Goal: Task Accomplishment & Management: Use online tool/utility

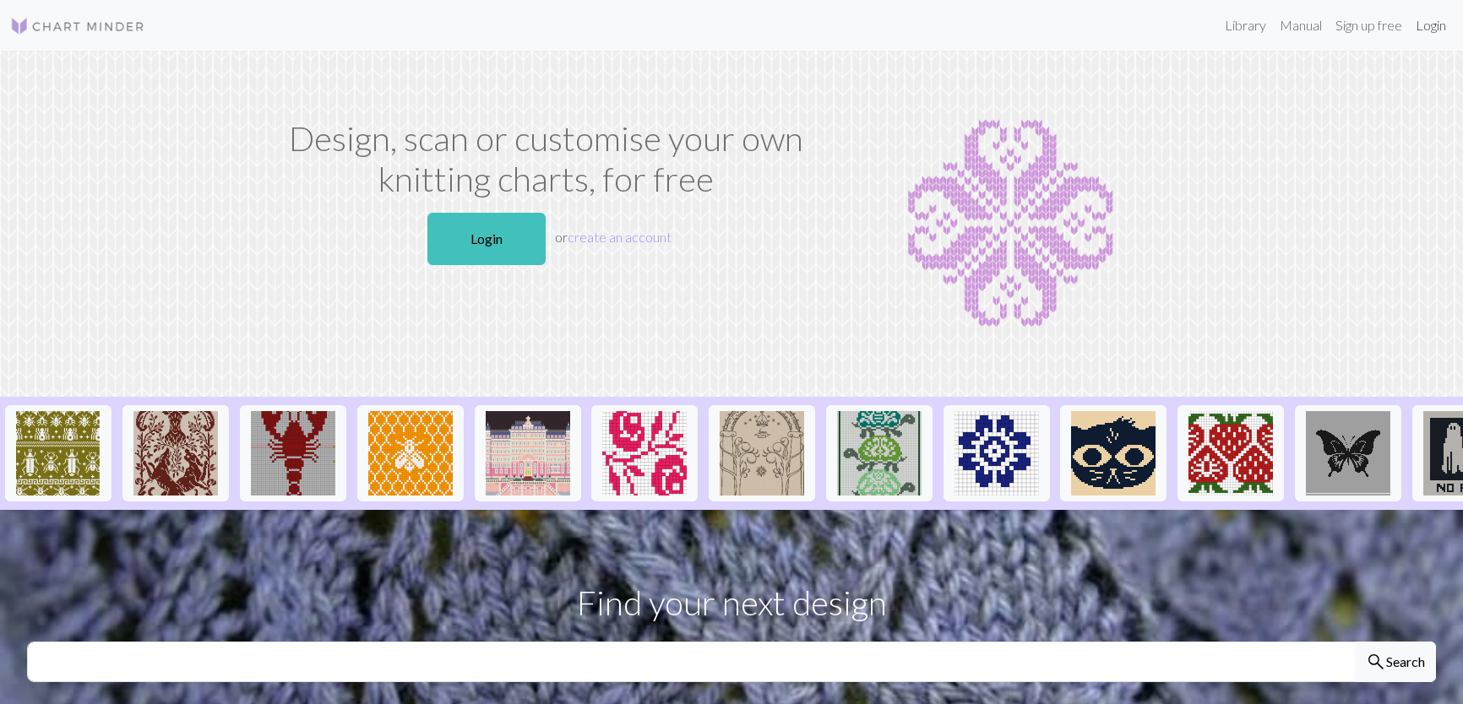
click at [1433, 32] on link "Login" at bounding box center [1431, 25] width 44 height 34
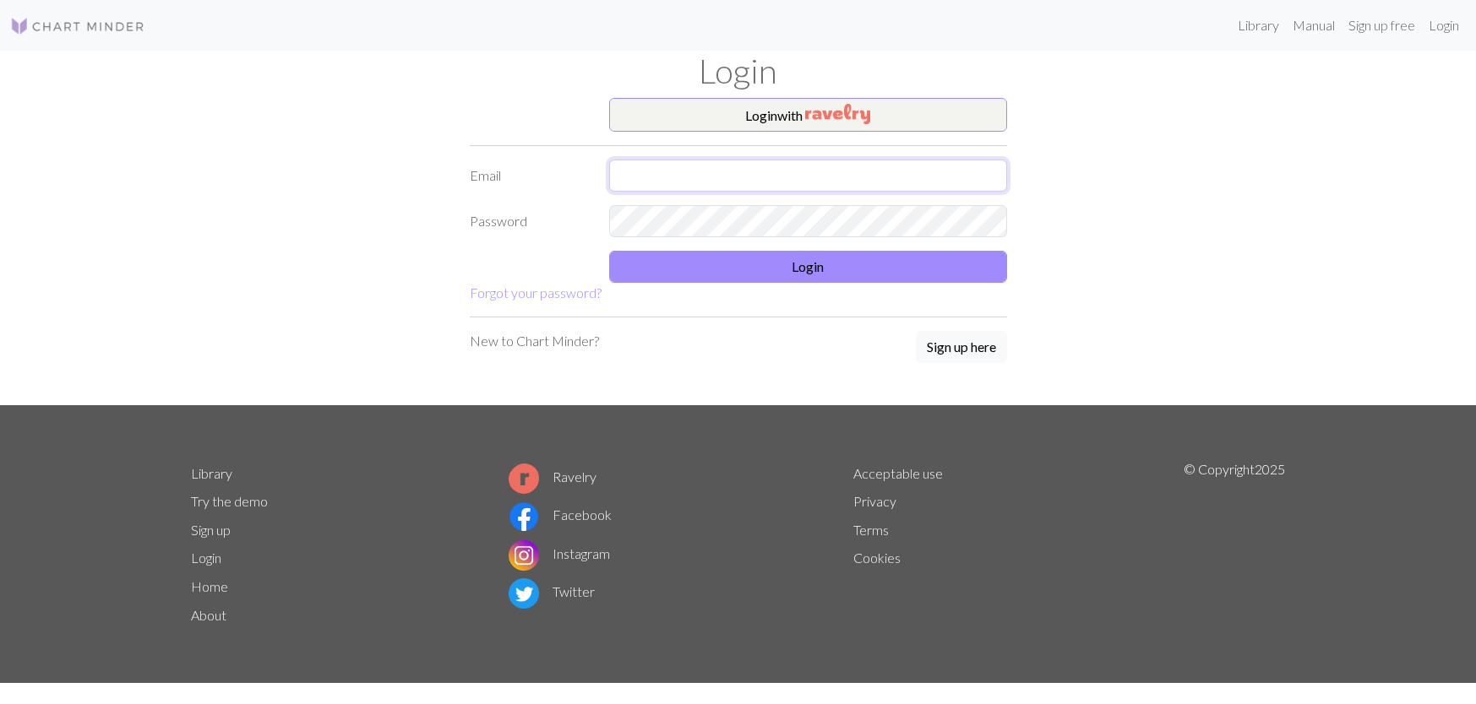
type input "[PERSON_NAME][EMAIL_ADDRESS][PERSON_NAME][DOMAIN_NAME]"
click at [951, 272] on button "Login" at bounding box center [808, 267] width 398 height 32
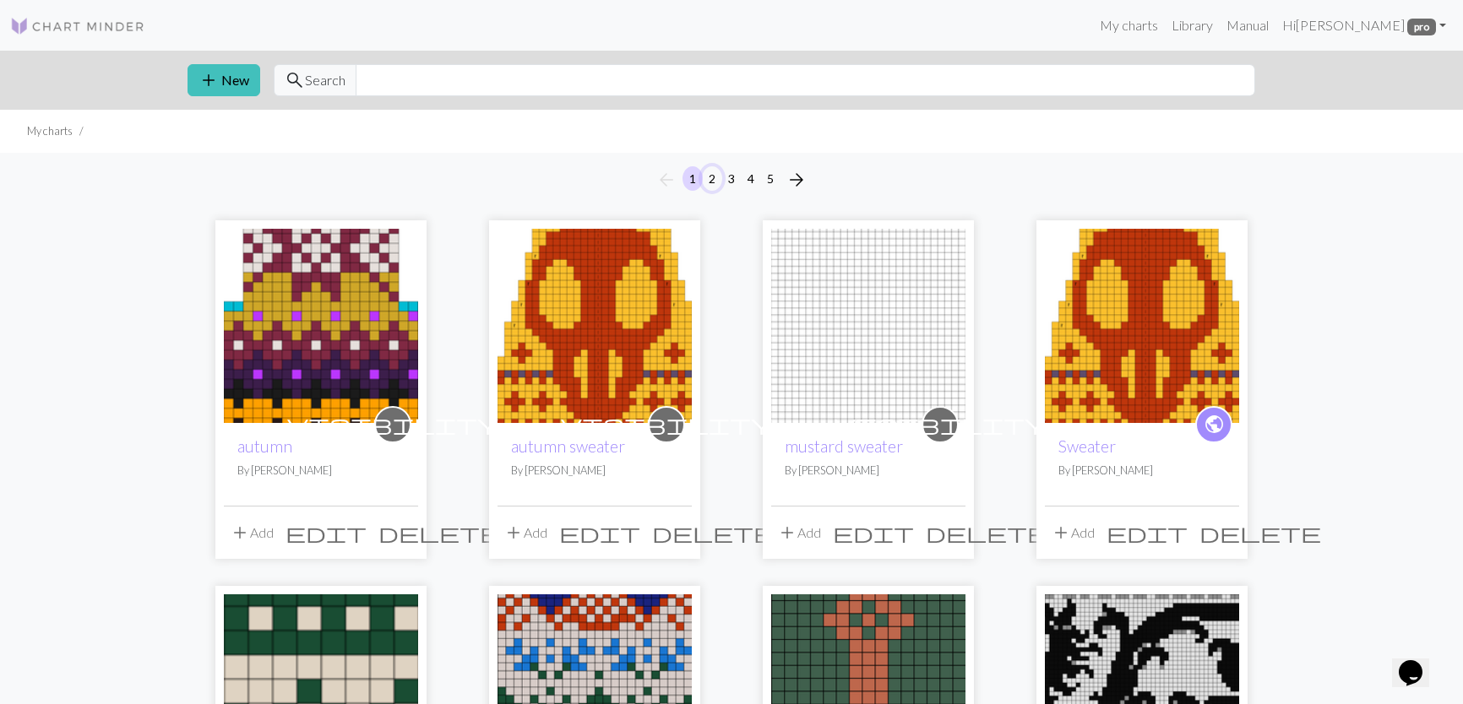
click at [716, 180] on button "2" at bounding box center [712, 178] width 20 height 24
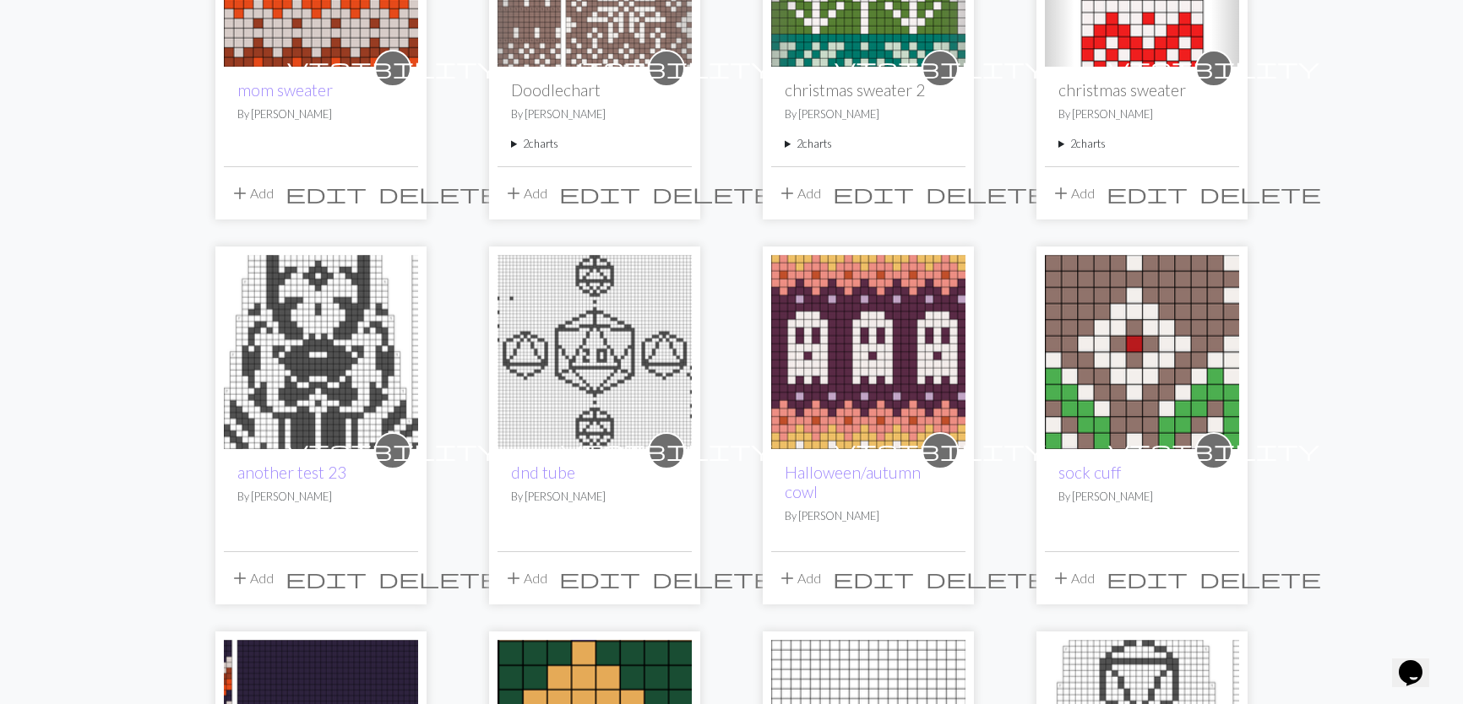
scroll to position [84, 0]
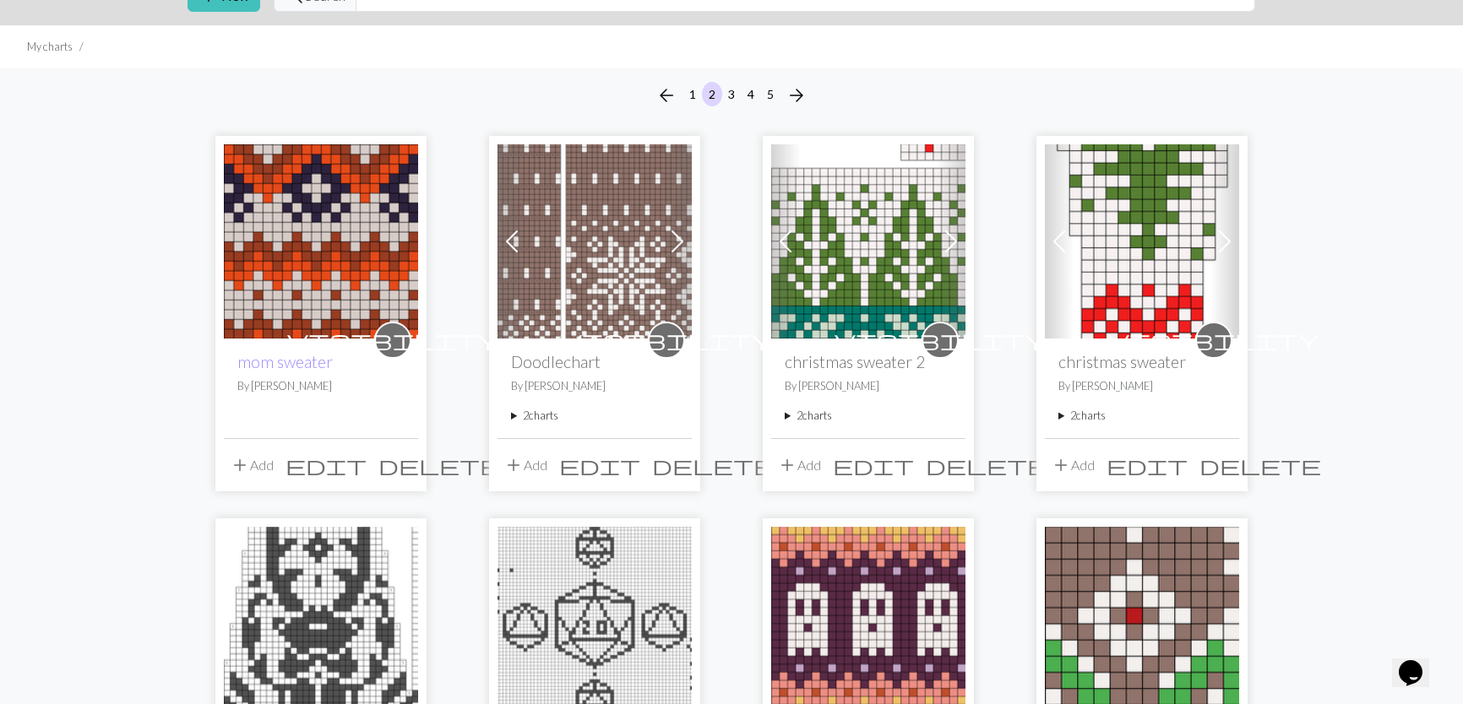
click at [308, 279] on img at bounding box center [321, 241] width 194 height 194
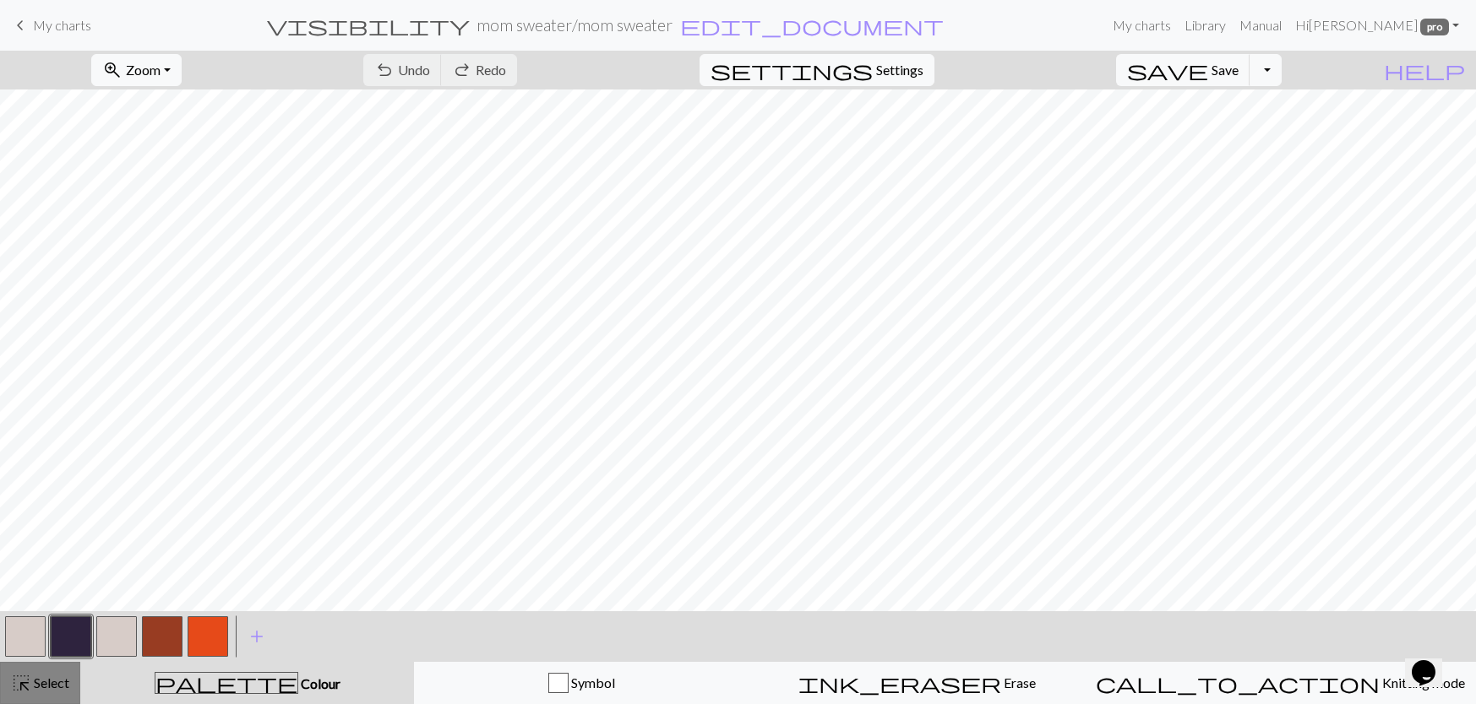
click at [57, 676] on span "Select" at bounding box center [50, 683] width 38 height 16
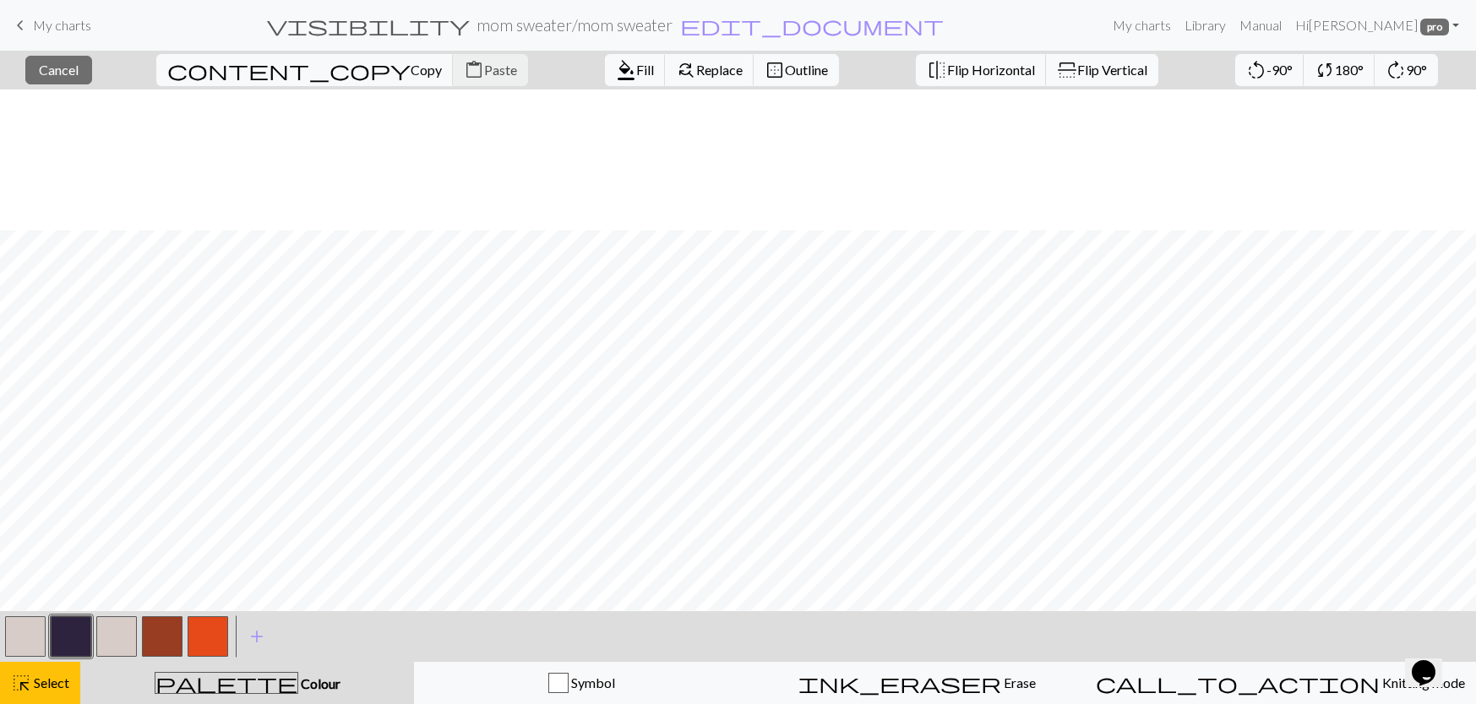
scroll to position [141, 0]
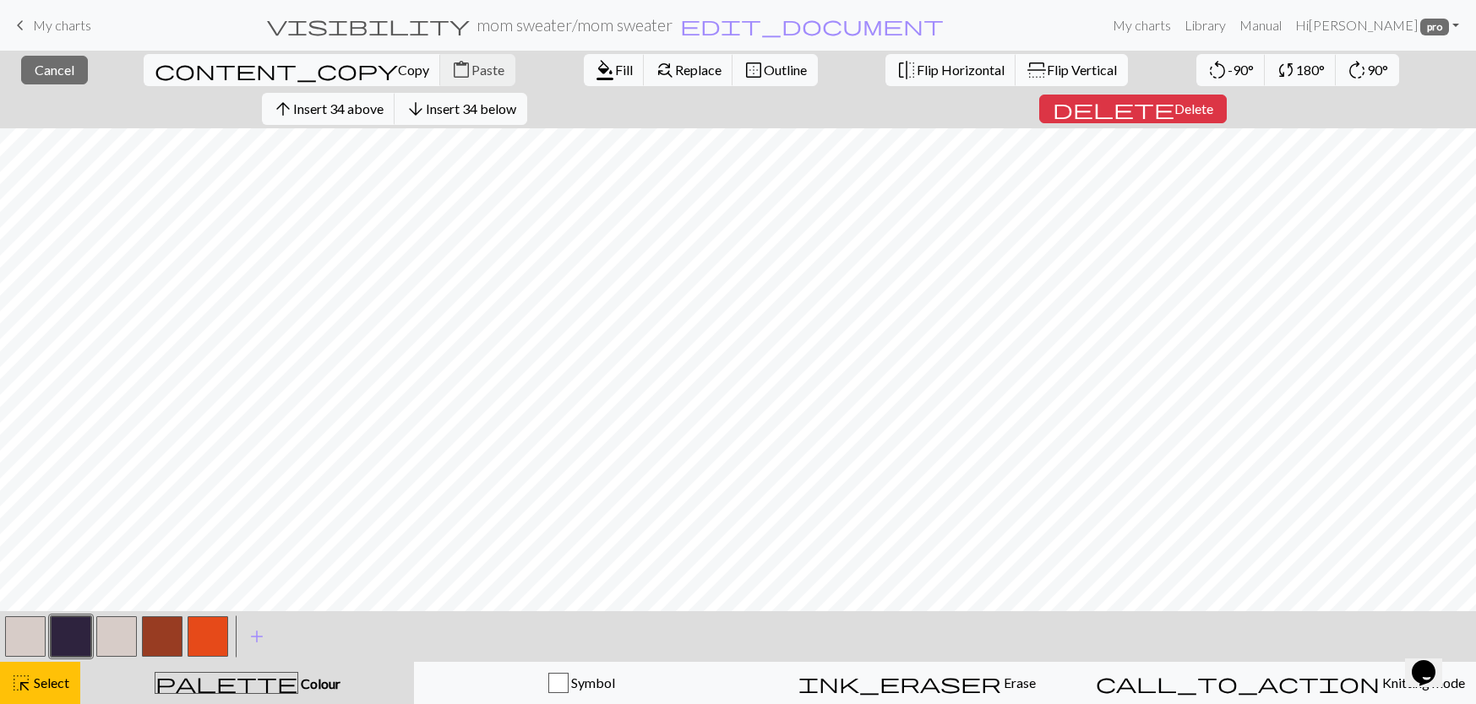
click at [1015, 82] on button "flip Flip Vertical" at bounding box center [1071, 70] width 112 height 32
click at [18, 703] on button "highlight_alt Select Select" at bounding box center [40, 683] width 80 height 42
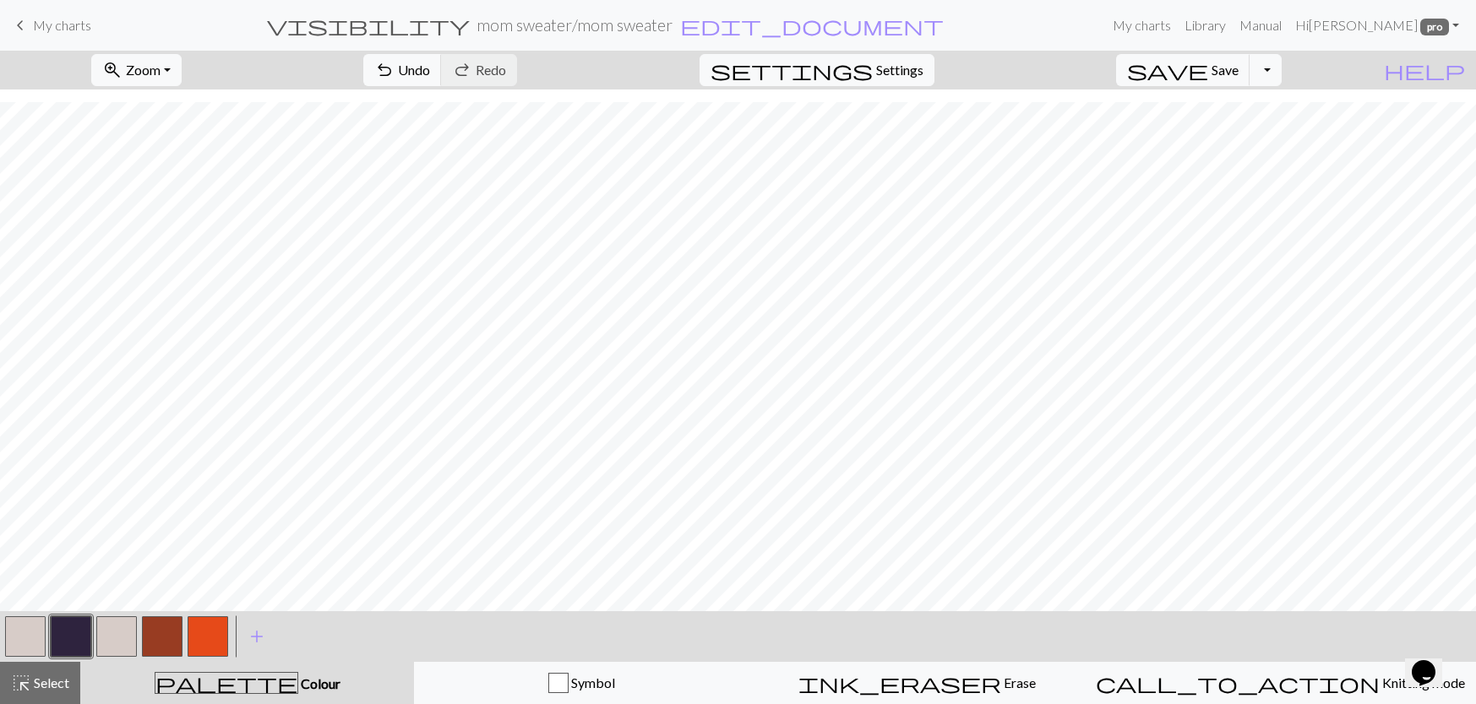
click at [116, 638] on button "button" at bounding box center [116, 637] width 41 height 41
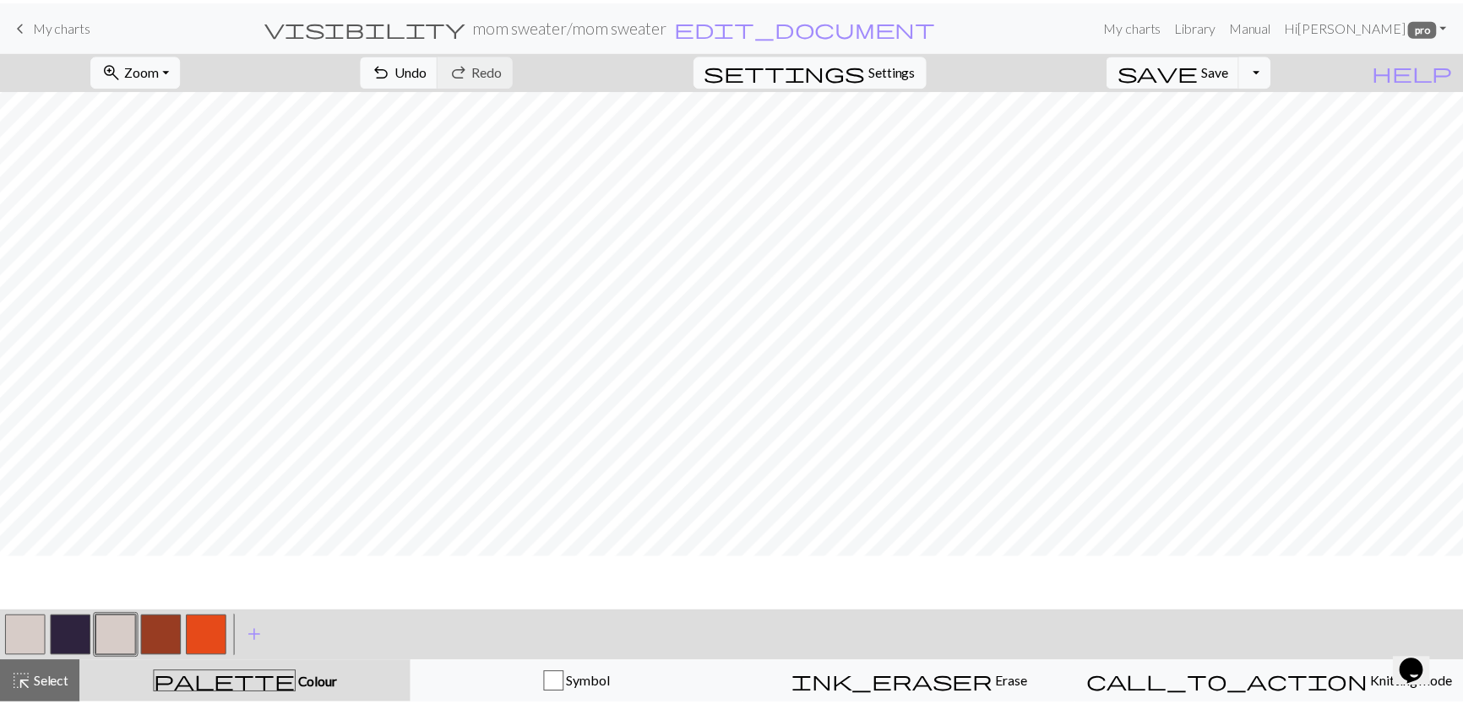
scroll to position [0, 0]
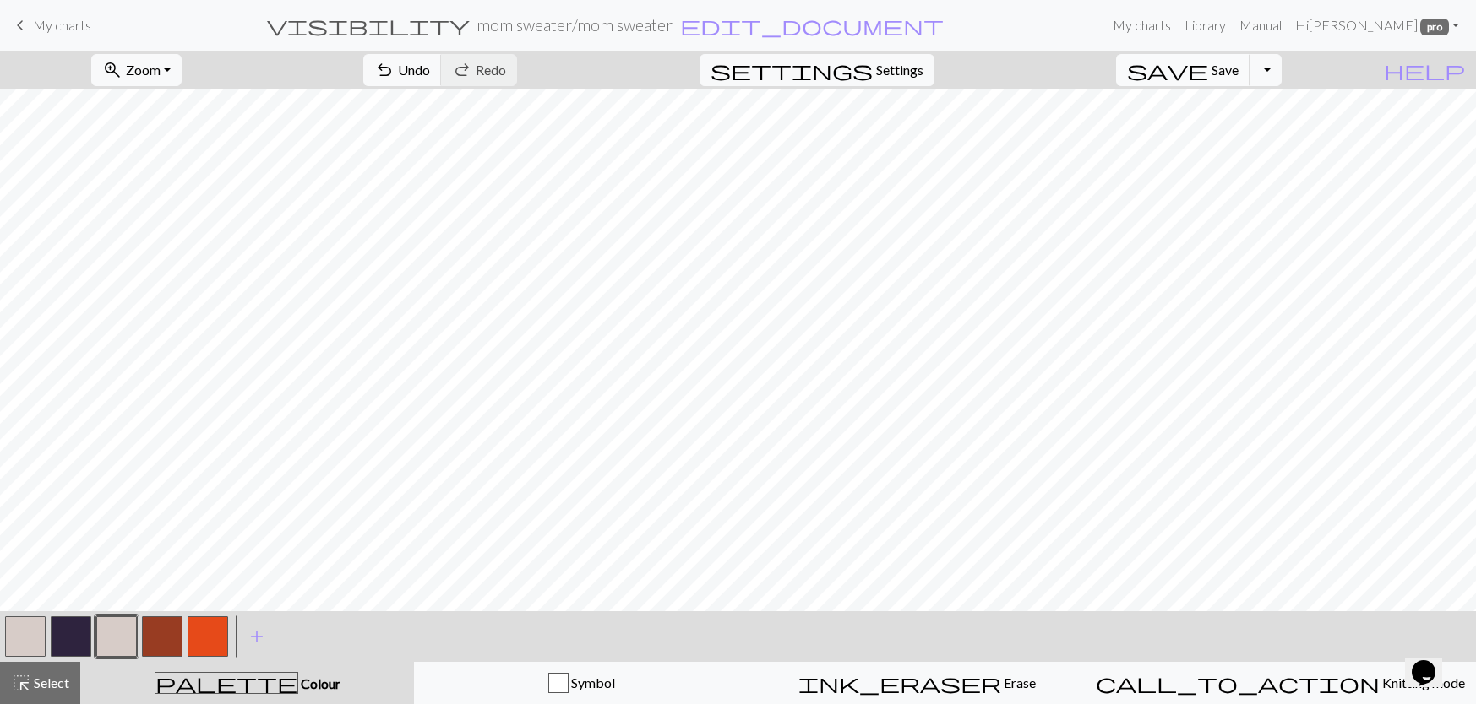
click at [1238, 67] on span "Save" at bounding box center [1224, 70] width 27 height 16
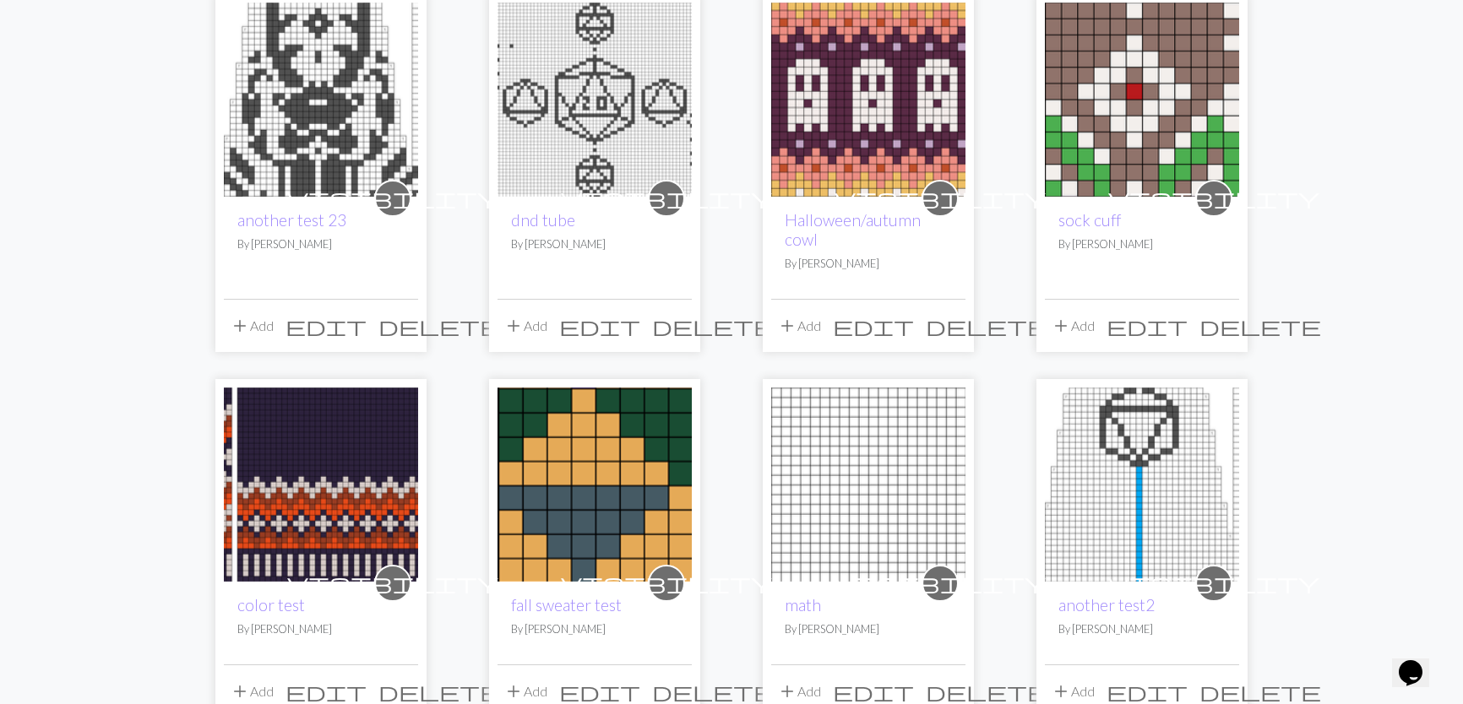
scroll to position [676, 0]
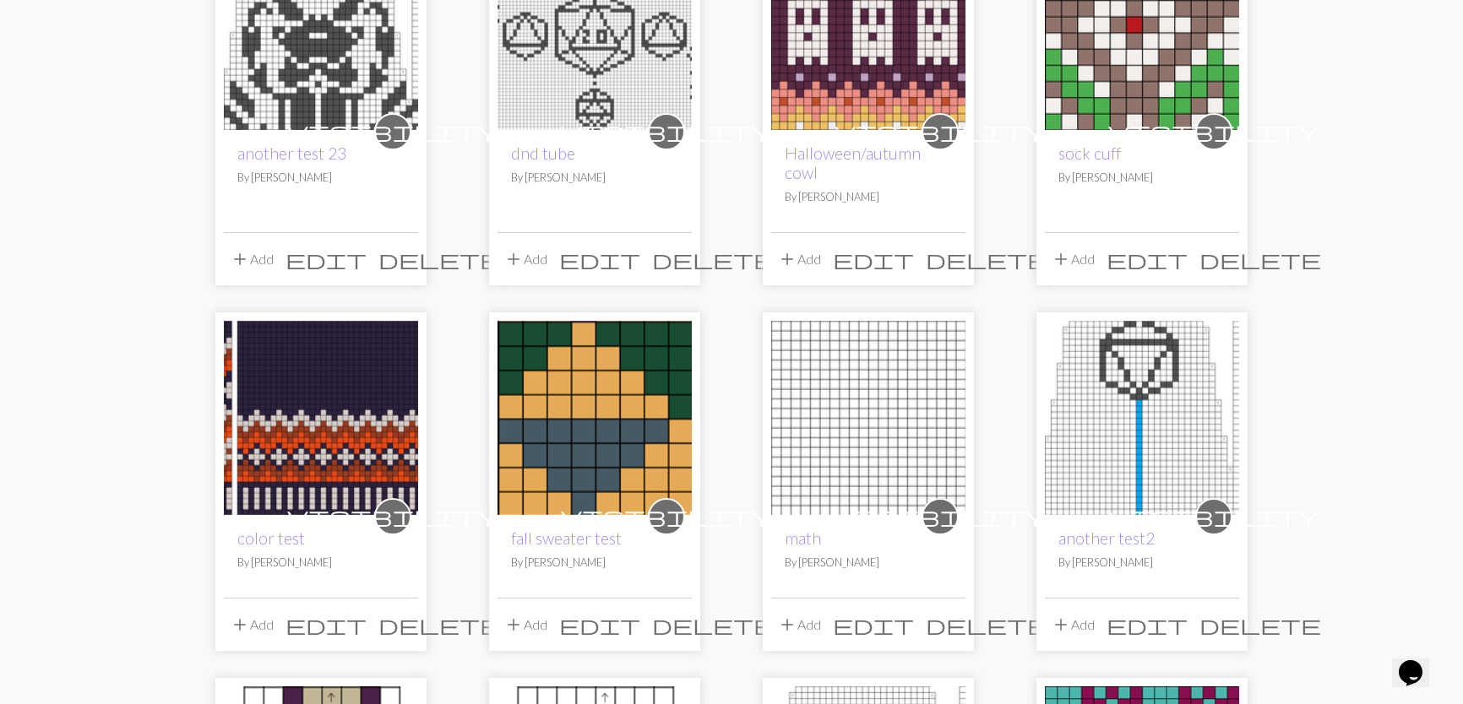
click at [259, 419] on img at bounding box center [321, 418] width 194 height 194
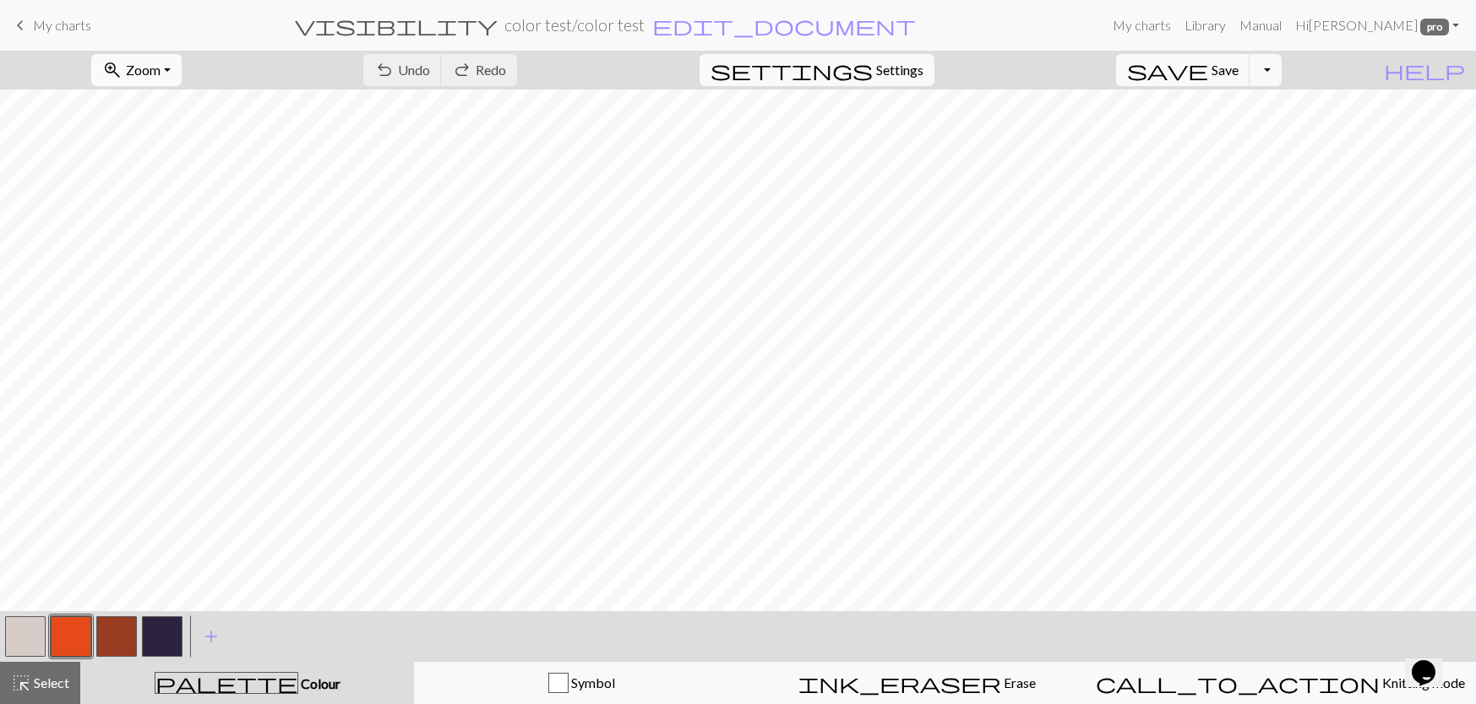
click at [155, 71] on button "zoom_in Zoom Zoom" at bounding box center [136, 70] width 90 height 32
click at [176, 108] on button "Fit all" at bounding box center [158, 107] width 133 height 27
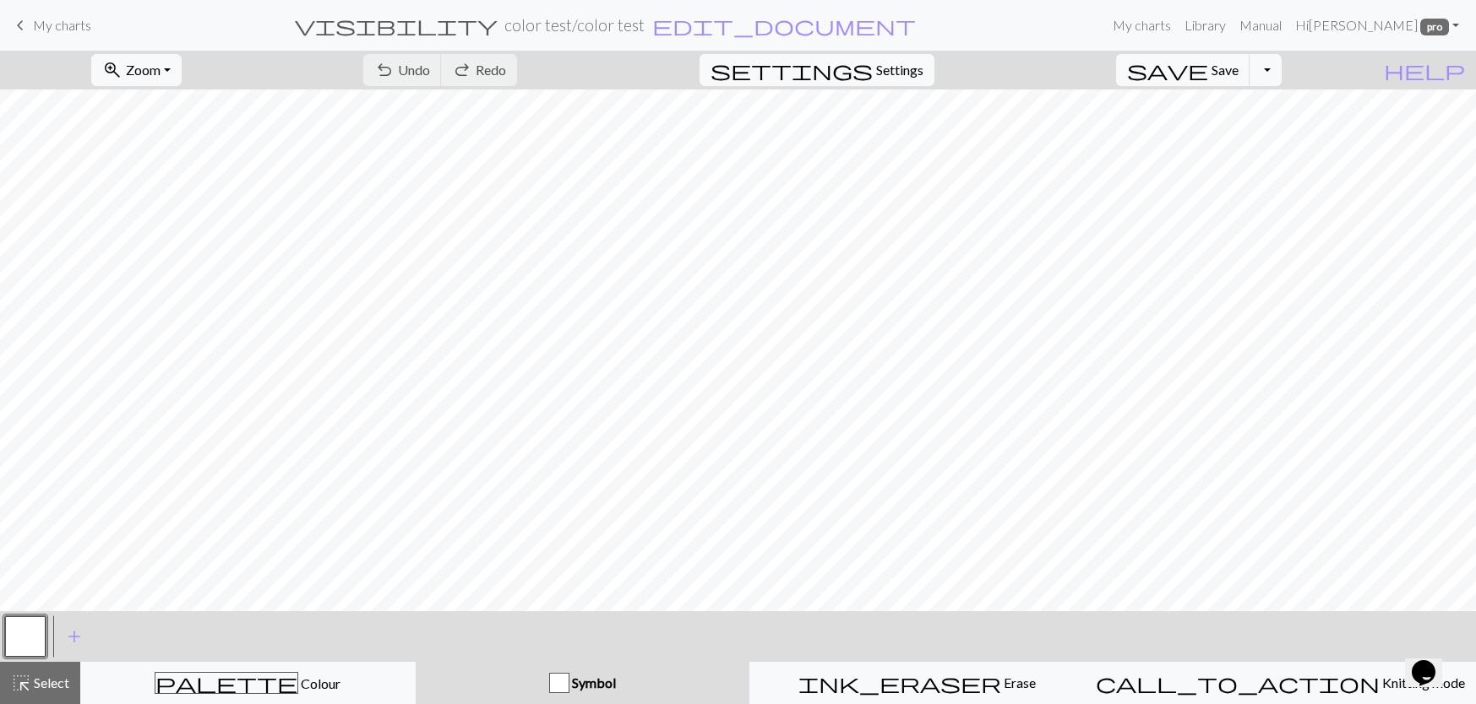
click at [44, 32] on span "My charts" at bounding box center [62, 25] width 58 height 16
